Goal: Navigation & Orientation: Understand site structure

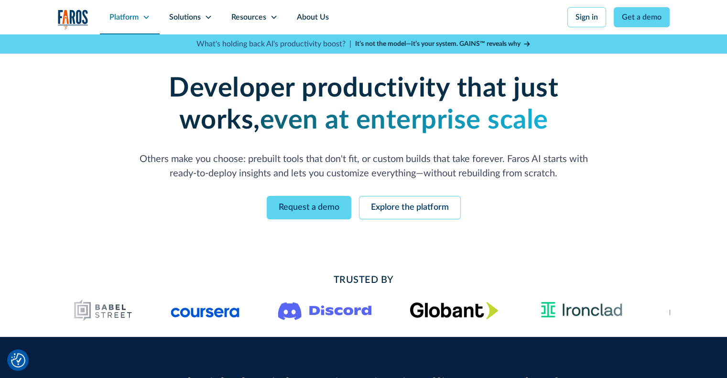
click at [145, 14] on icon at bounding box center [146, 17] width 8 height 8
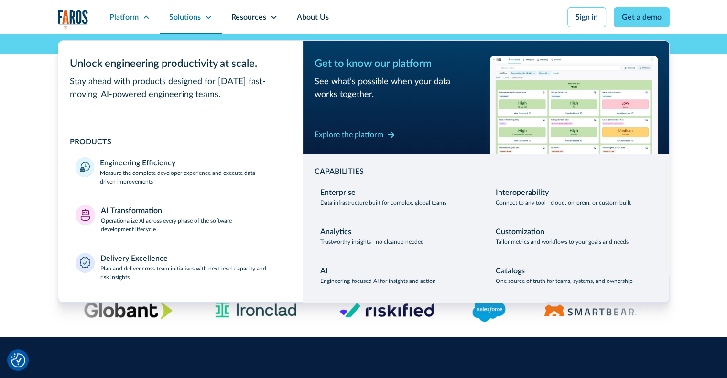
click at [187, 17] on div "Solutions" at bounding box center [185, 16] width 32 height 11
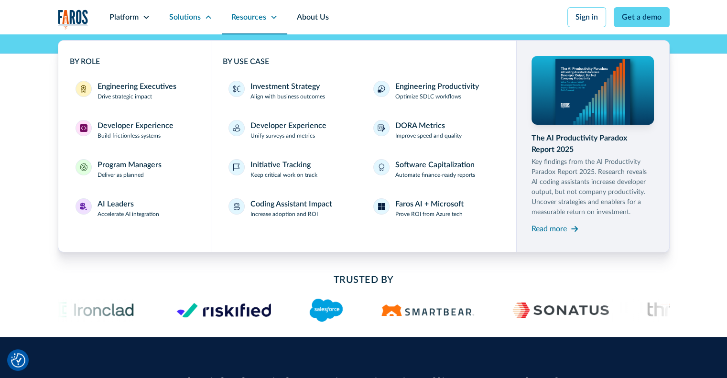
click at [259, 18] on div "Resources" at bounding box center [248, 16] width 35 height 11
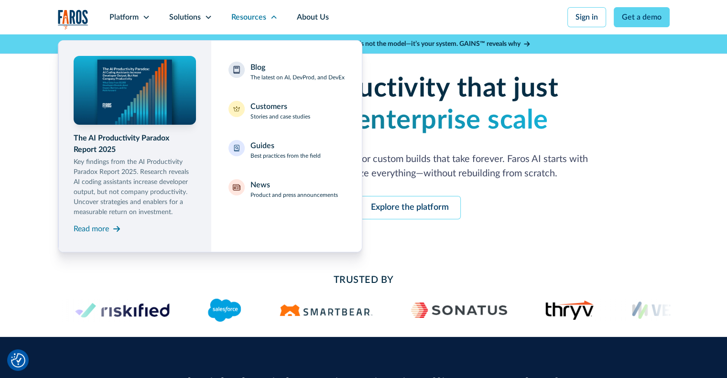
click at [80, 15] on img "home" at bounding box center [73, 20] width 31 height 20
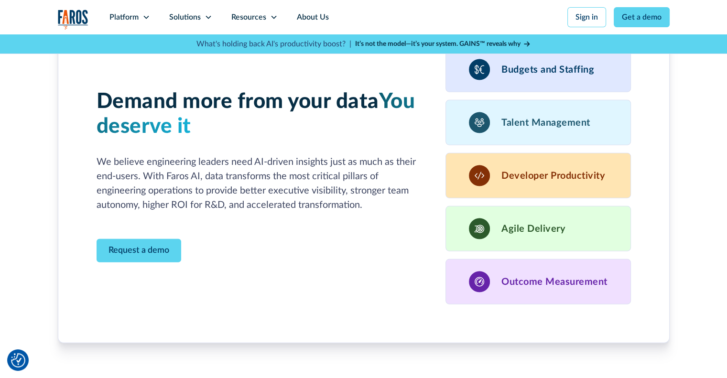
scroll to position [2869, 0]
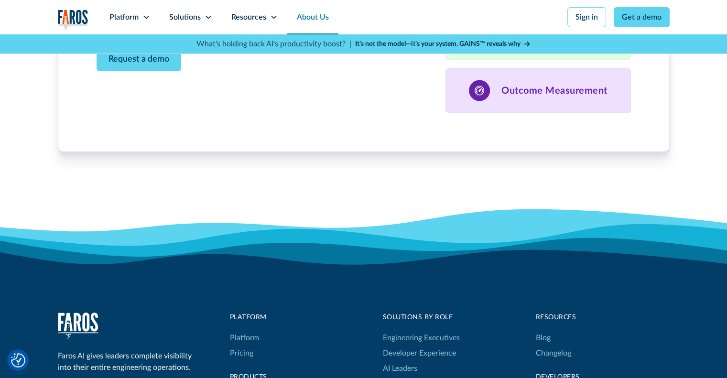
click at [296, 13] on link "About Us" at bounding box center [312, 17] width 51 height 34
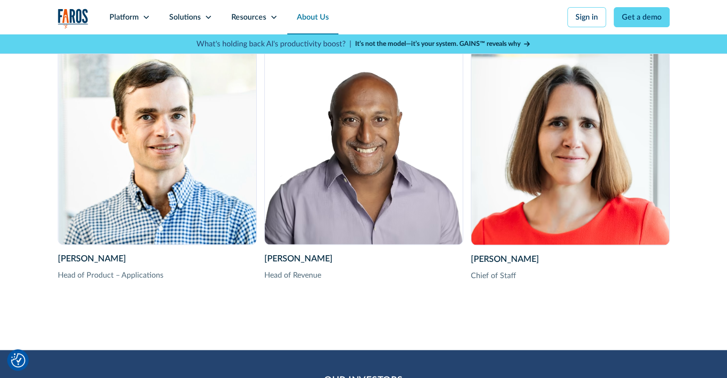
scroll to position [2008, 0]
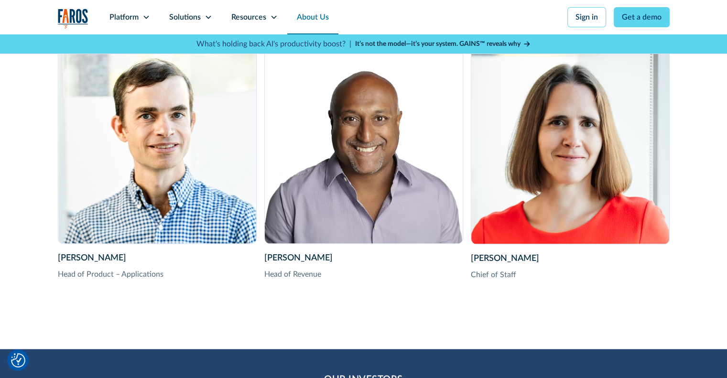
click at [73, 24] on img "home" at bounding box center [73, 19] width 31 height 20
